Goal: Information Seeking & Learning: Check status

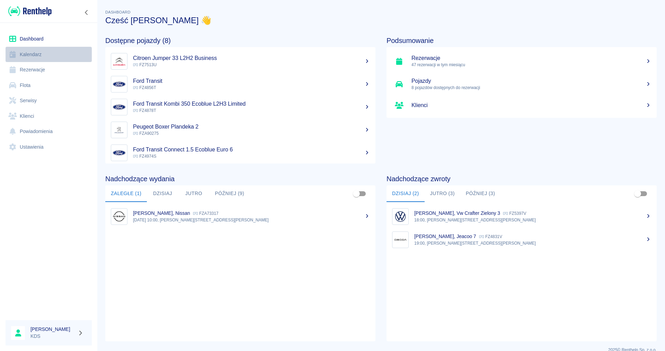
click at [33, 53] on link "Kalendarz" at bounding box center [49, 55] width 86 height 16
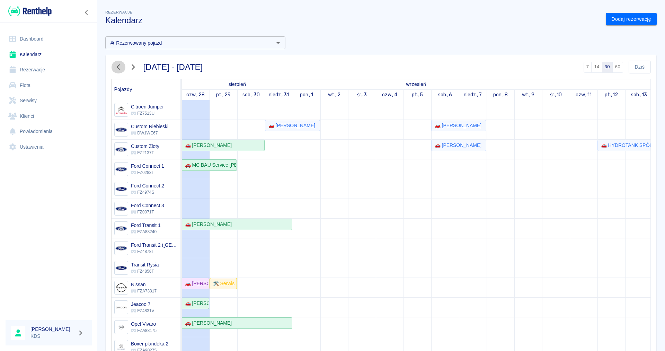
click at [116, 67] on icon "button" at bounding box center [118, 66] width 9 height 7
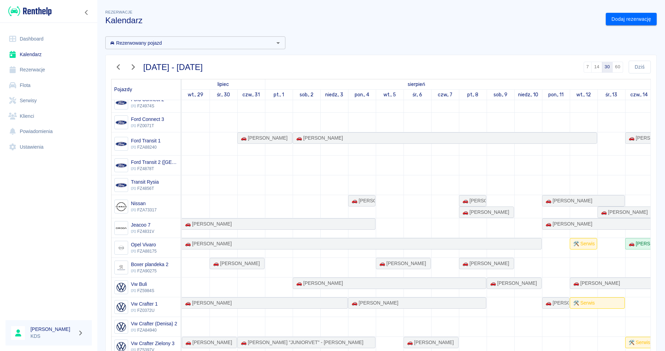
scroll to position [34, 0]
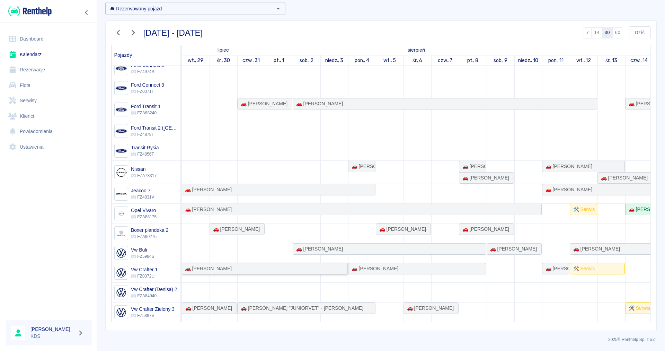
click at [194, 270] on div "🚗 [PERSON_NAME]" at bounding box center [207, 268] width 50 height 7
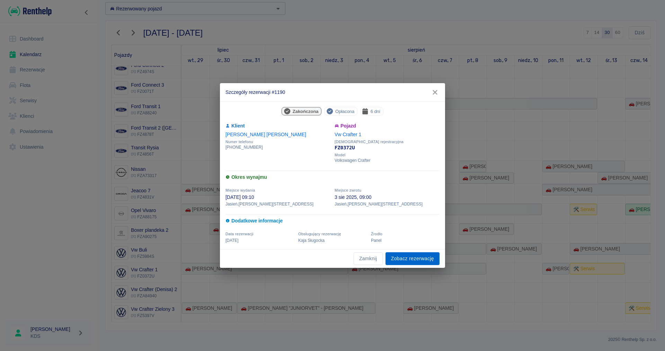
click at [428, 257] on link "Zobacz rezerwację" at bounding box center [413, 258] width 54 height 13
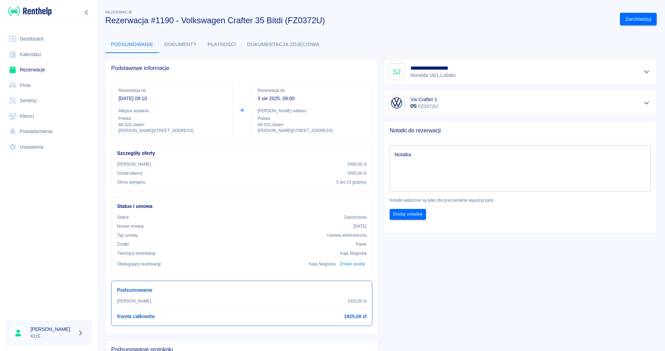
click at [33, 57] on link "Kalendarz" at bounding box center [49, 55] width 86 height 16
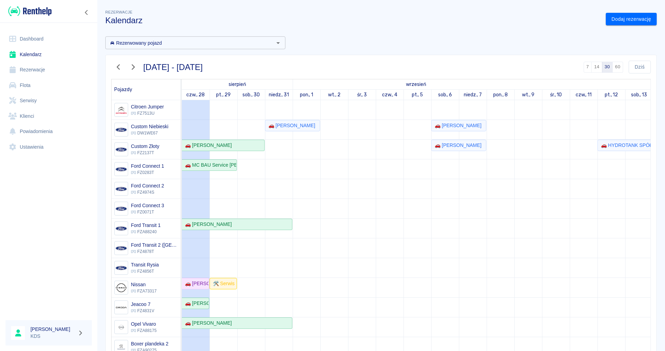
click at [117, 67] on icon "button" at bounding box center [118, 67] width 3 height 6
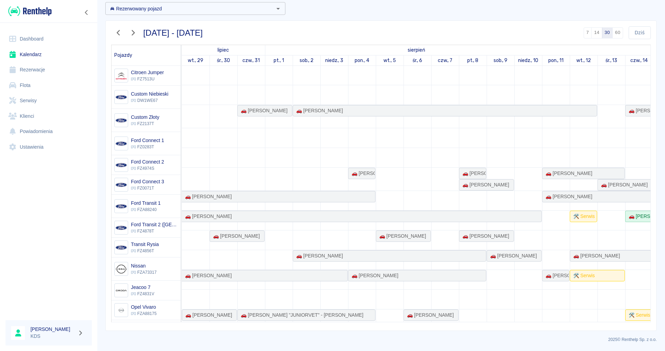
scroll to position [97, 0]
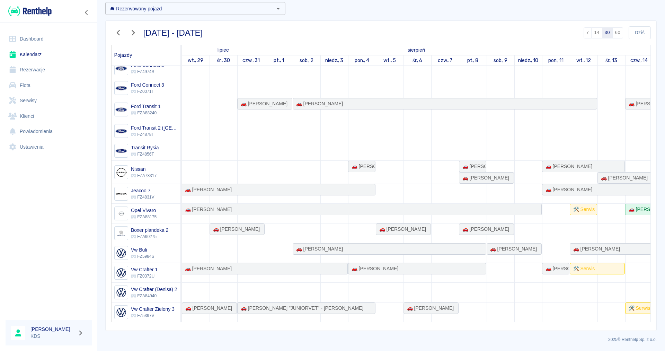
drag, startPoint x: 301, startPoint y: 322, endPoint x: 364, endPoint y: 315, distance: 63.1
click at [364, 315] on td "🚗 MC BAU Service [PERSON_NAME] - [PERSON_NAME] 🚗 MC BAU Service [PERSON_NAME] -…" at bounding box center [416, 194] width 469 height 256
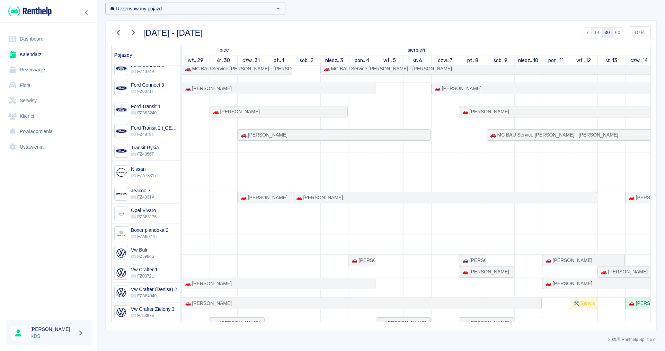
scroll to position [0, 0]
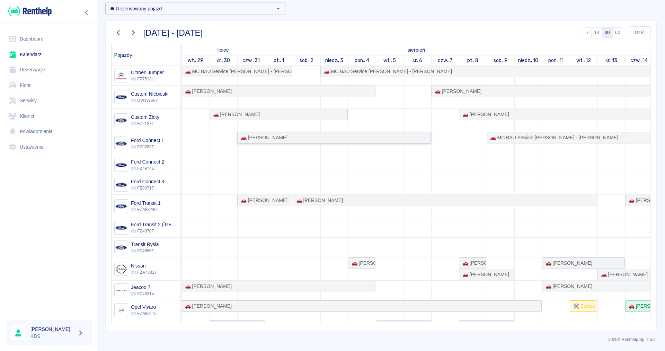
click at [338, 139] on div "🚗 [PERSON_NAME]" at bounding box center [334, 137] width 192 height 7
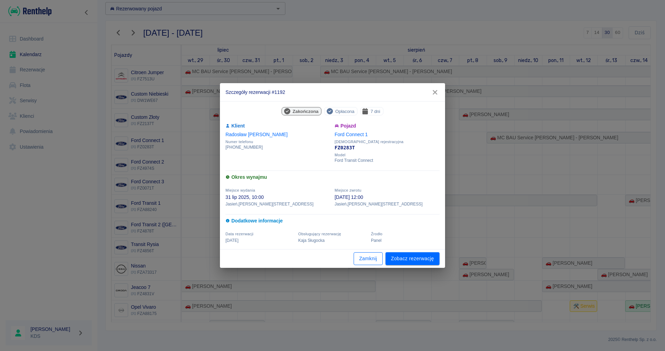
click at [372, 258] on button "Zamknij" at bounding box center [368, 258] width 29 height 13
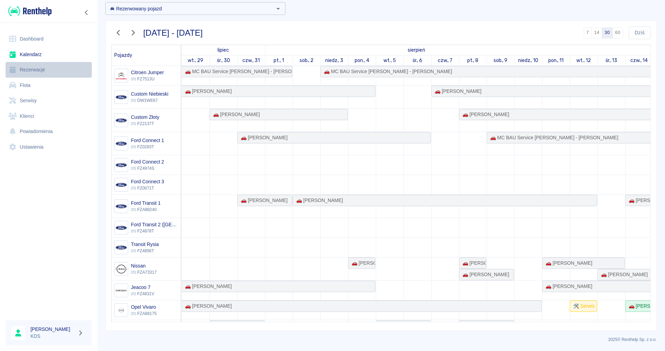
click at [29, 71] on link "Rezerwacje" at bounding box center [49, 70] width 86 height 16
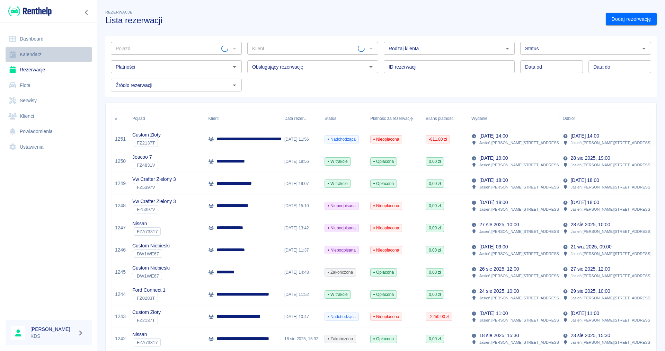
click at [32, 56] on link "Kalendarz" at bounding box center [49, 55] width 86 height 16
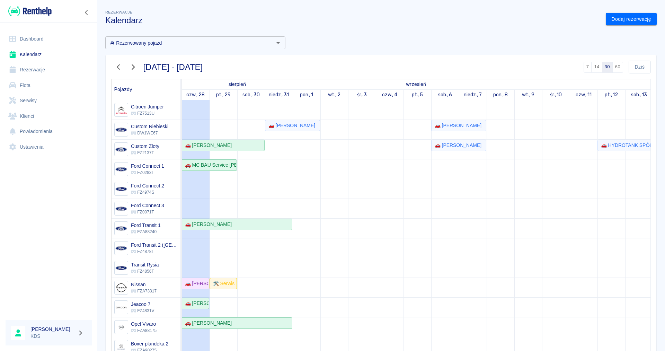
click at [120, 65] on icon "button" at bounding box center [118, 66] width 9 height 7
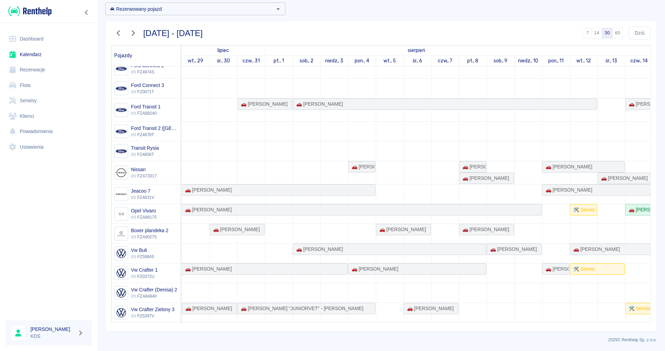
scroll to position [34, 0]
click at [204, 271] on div "🚗 [PERSON_NAME]" at bounding box center [207, 268] width 50 height 7
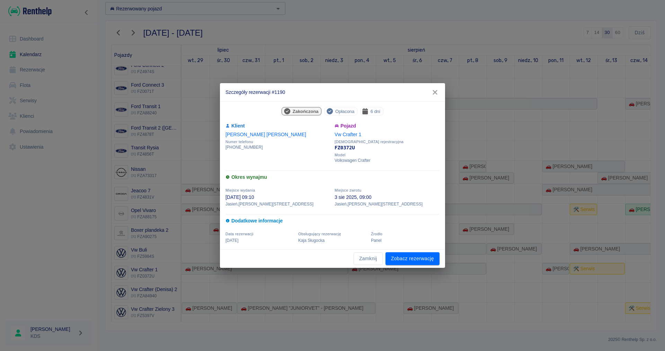
click at [436, 94] on icon "button" at bounding box center [435, 92] width 5 height 5
